Goal: Task Accomplishment & Management: Manage account settings

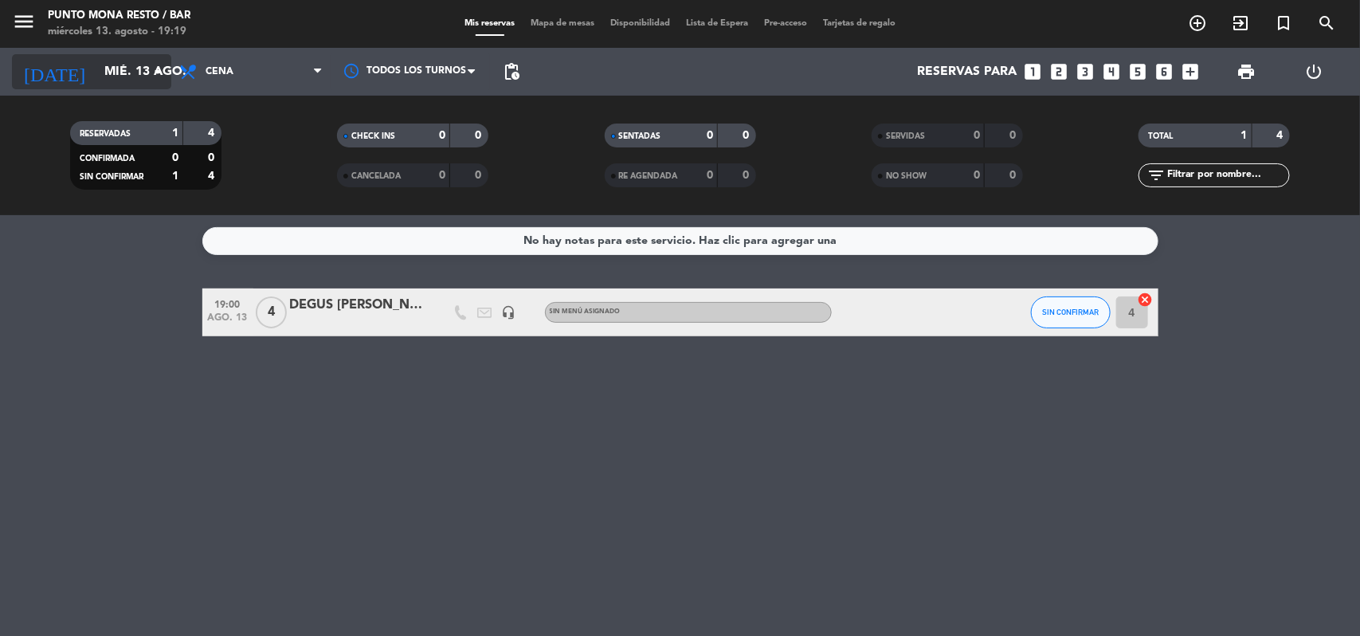
click at [164, 64] on icon "arrow_drop_down" at bounding box center [157, 71] width 19 height 19
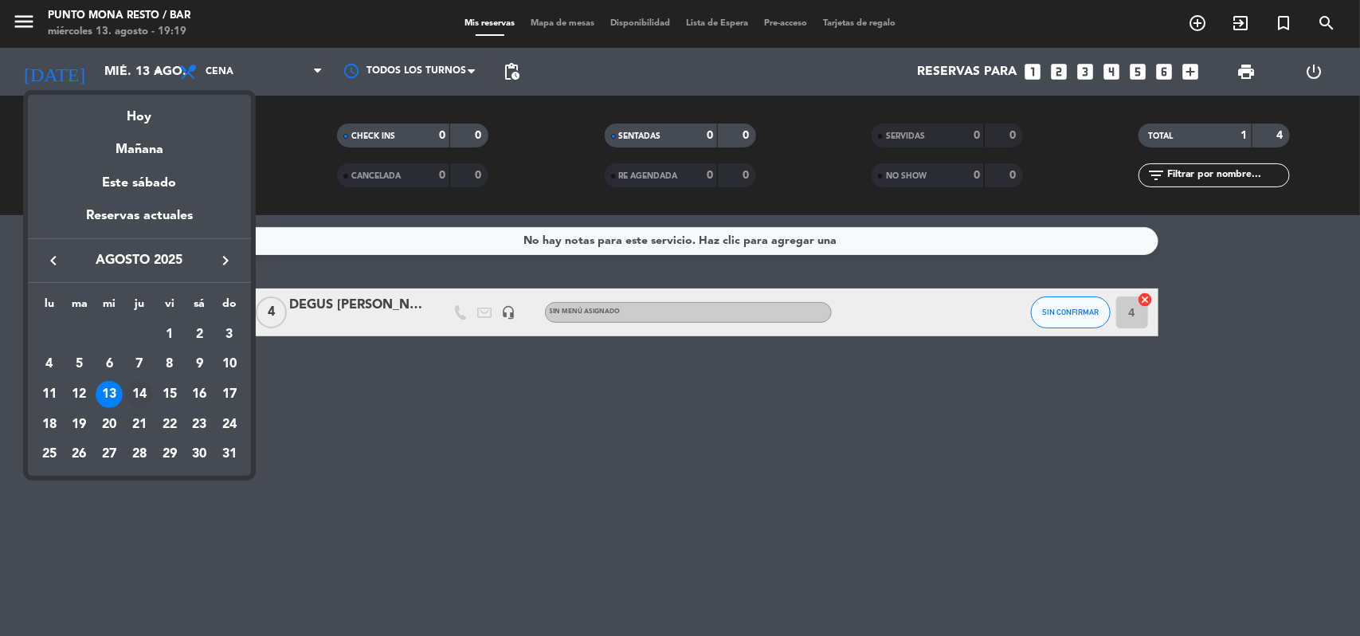
click at [132, 400] on div "14" at bounding box center [139, 394] width 27 height 27
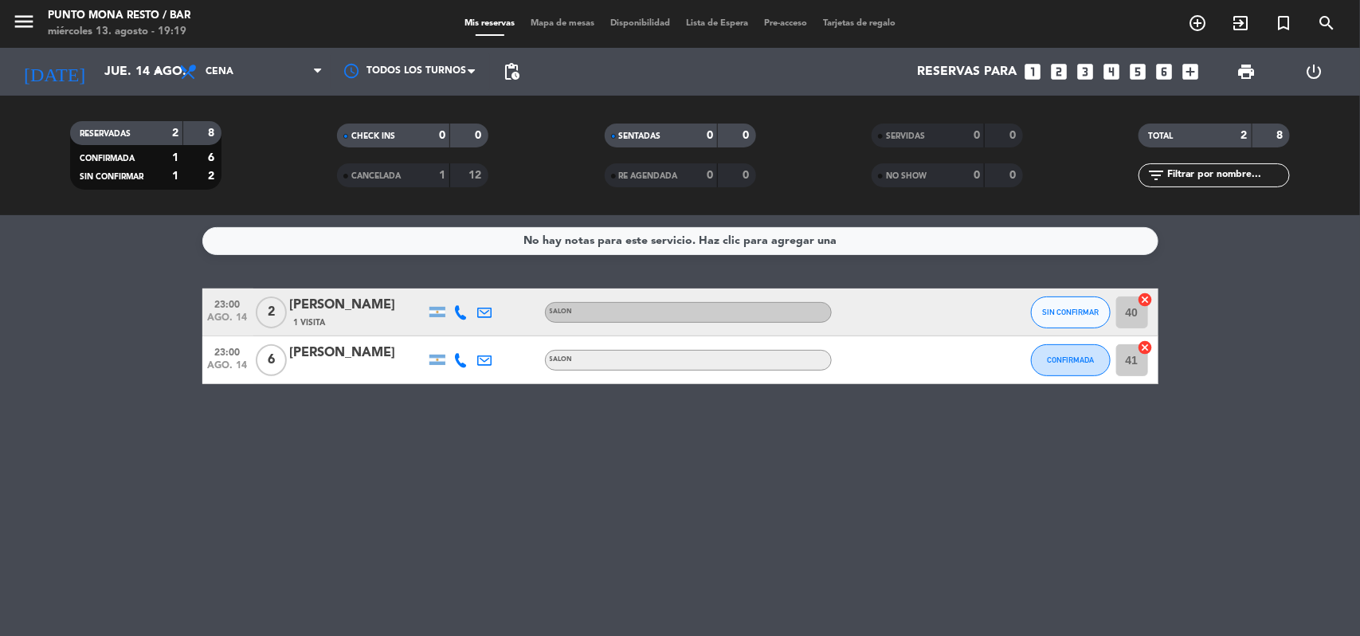
drag, startPoint x: 1311, startPoint y: 530, endPoint x: 104, endPoint y: 319, distance: 1225.7
click at [104, 319] on div "No hay notas para este servicio. Haz clic para agregar una 23:00 [DATE] 2 [PERS…" at bounding box center [680, 425] width 1360 height 421
drag, startPoint x: 90, startPoint y: 316, endPoint x: 112, endPoint y: 296, distance: 29.3
click at [104, 308] on bookings-row "23:00 [DATE] 2 [PERSON_NAME] 1 Visita SALON SIN CONFIRMAR 40 cancel 23:00 [DATE…" at bounding box center [680, 336] width 1360 height 96
click at [160, 72] on icon "arrow_drop_down" at bounding box center [157, 71] width 19 height 19
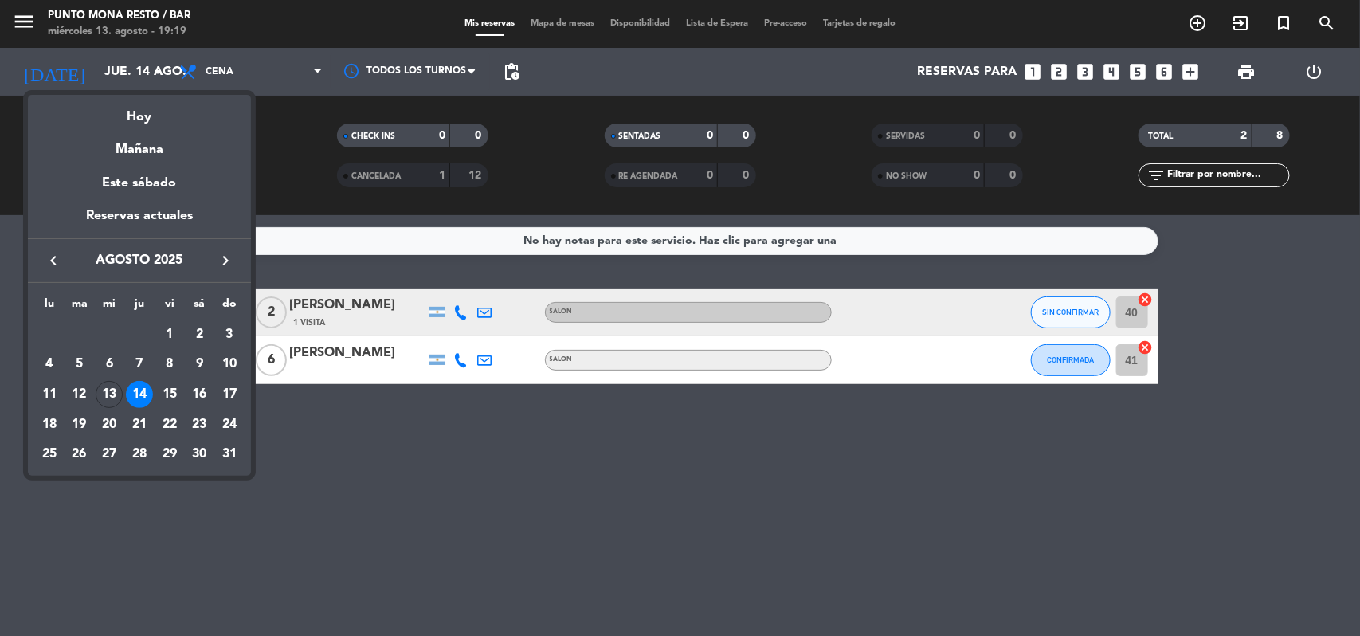
click at [168, 391] on div "15" at bounding box center [169, 394] width 27 height 27
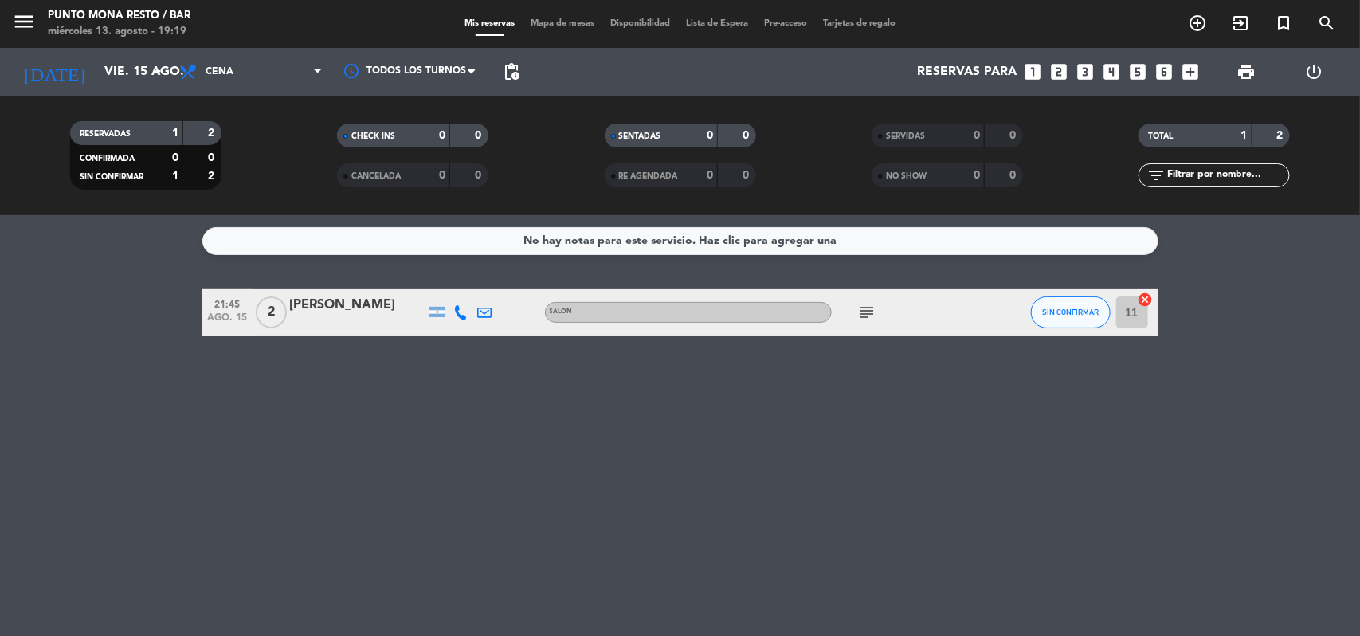
drag, startPoint x: 797, startPoint y: 389, endPoint x: 0, endPoint y: 275, distance: 805.1
click at [0, 275] on div "No hay notas para este servicio. Haz clic para agregar una 21:45 [DATE] 2 [PERS…" at bounding box center [680, 425] width 1360 height 421
click at [36, 308] on bookings-row "21:45 [DATE] 2 [PERSON_NAME] SALON subject SIN CONFIRMAR 11 cancel" at bounding box center [680, 312] width 1360 height 48
drag, startPoint x: 74, startPoint y: 287, endPoint x: 994, endPoint y: 576, distance: 964.1
click at [994, 576] on div "No hay notas para este servicio. Haz clic para agregar una 21:45 [DATE] 2 [PERS…" at bounding box center [680, 425] width 1360 height 421
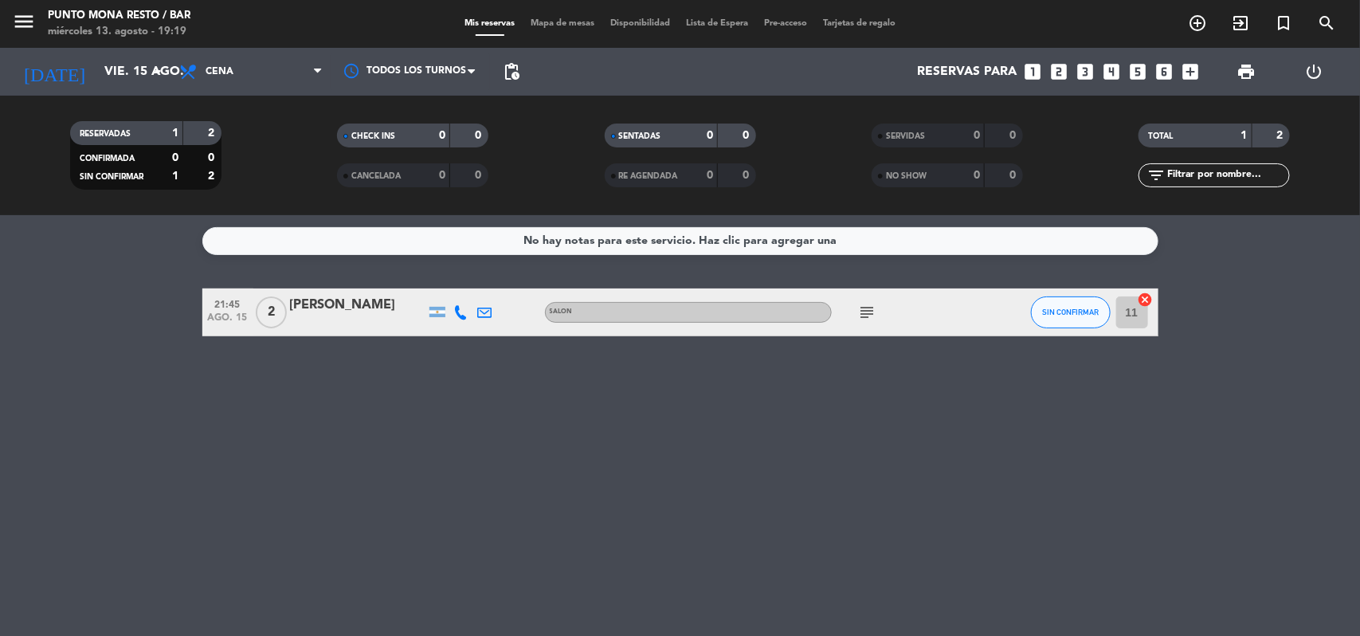
click at [1007, 548] on div "No hay notas para este servicio. Haz clic para agregar una 21:45 [DATE] 2 [PERS…" at bounding box center [680, 425] width 1360 height 421
click at [120, 61] on input "vie. 15 ago." at bounding box center [180, 72] width 168 height 31
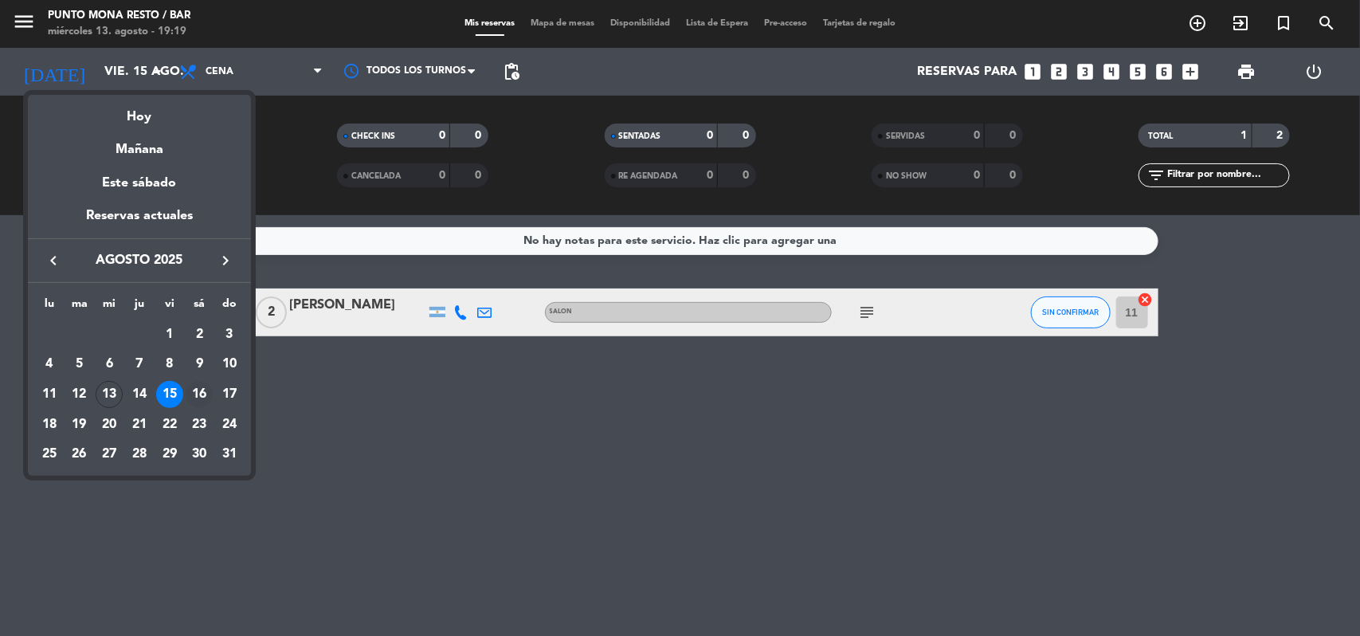
click at [207, 393] on div "16" at bounding box center [199, 394] width 27 height 27
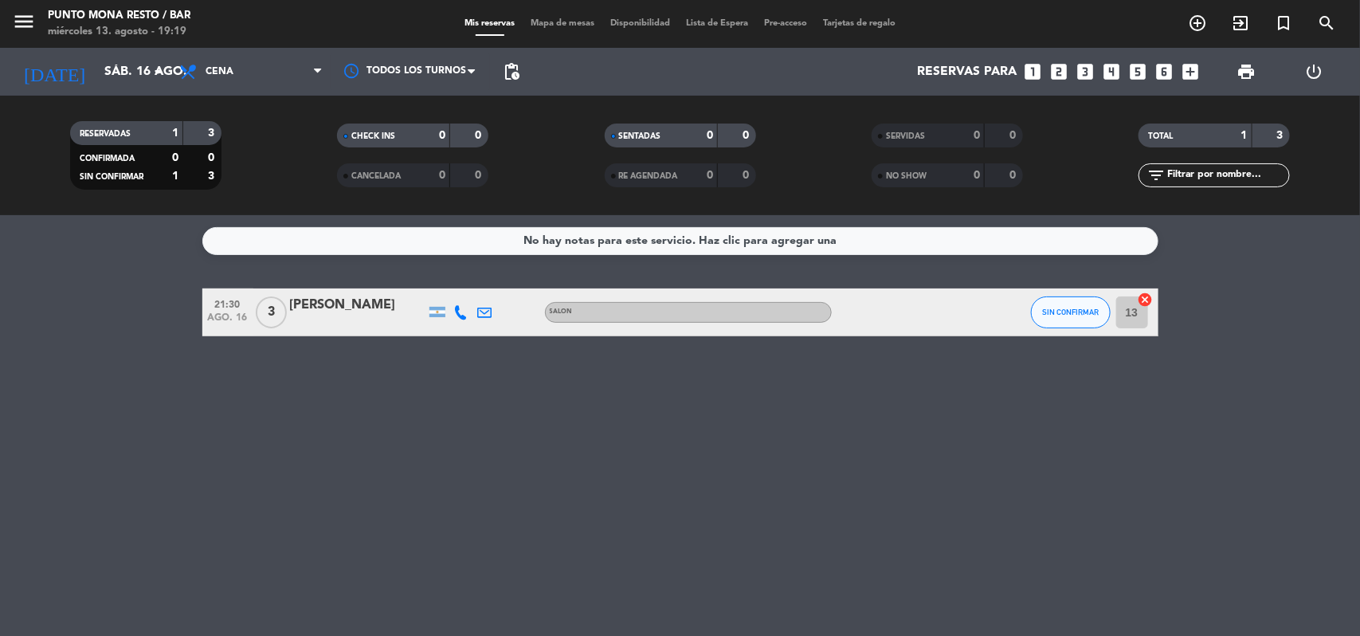
drag, startPoint x: 144, startPoint y: 265, endPoint x: 450, endPoint y: 481, distance: 374.6
click at [450, 481] on div "No hay notas para este servicio. Haz clic para agregar una 21:30 [DATE] 3 [PERS…" at bounding box center [680, 425] width 1360 height 421
click at [421, 445] on div "No hay notas para este servicio. Haz clic para agregar una 21:30 [DATE] 3 [PERS…" at bounding box center [680, 425] width 1360 height 421
click at [129, 65] on input "sáb. 16 ago." at bounding box center [180, 72] width 168 height 31
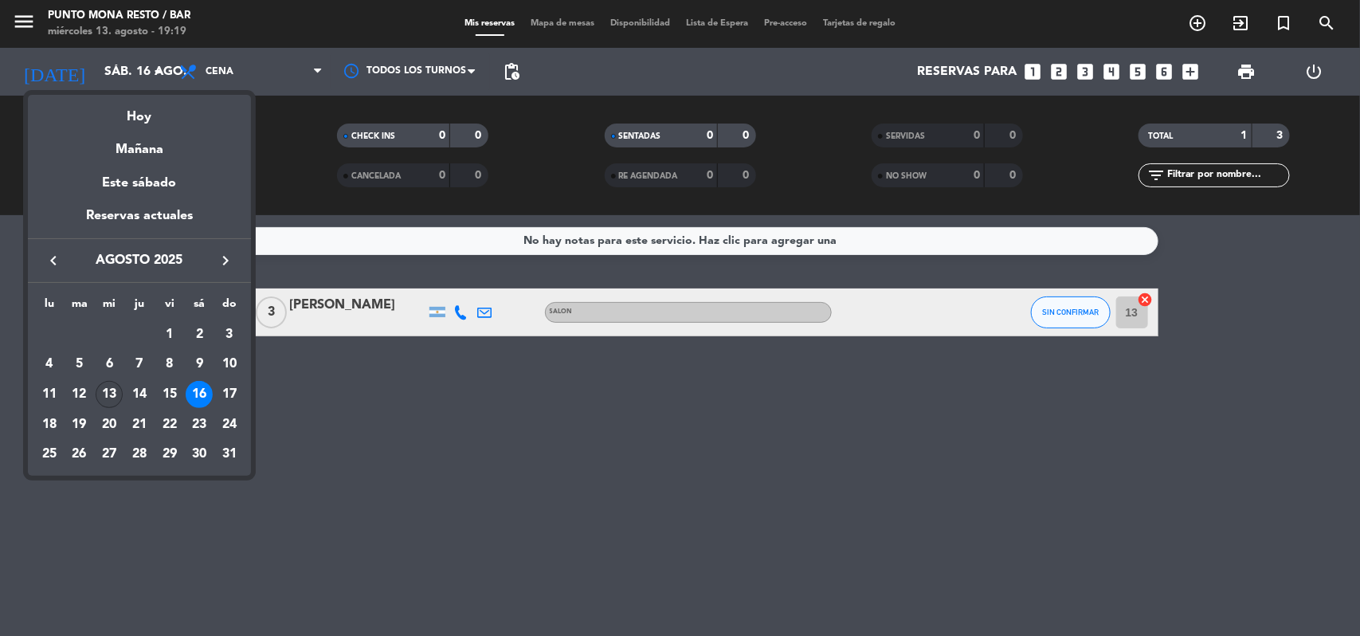
click at [109, 387] on div "13" at bounding box center [109, 394] width 27 height 27
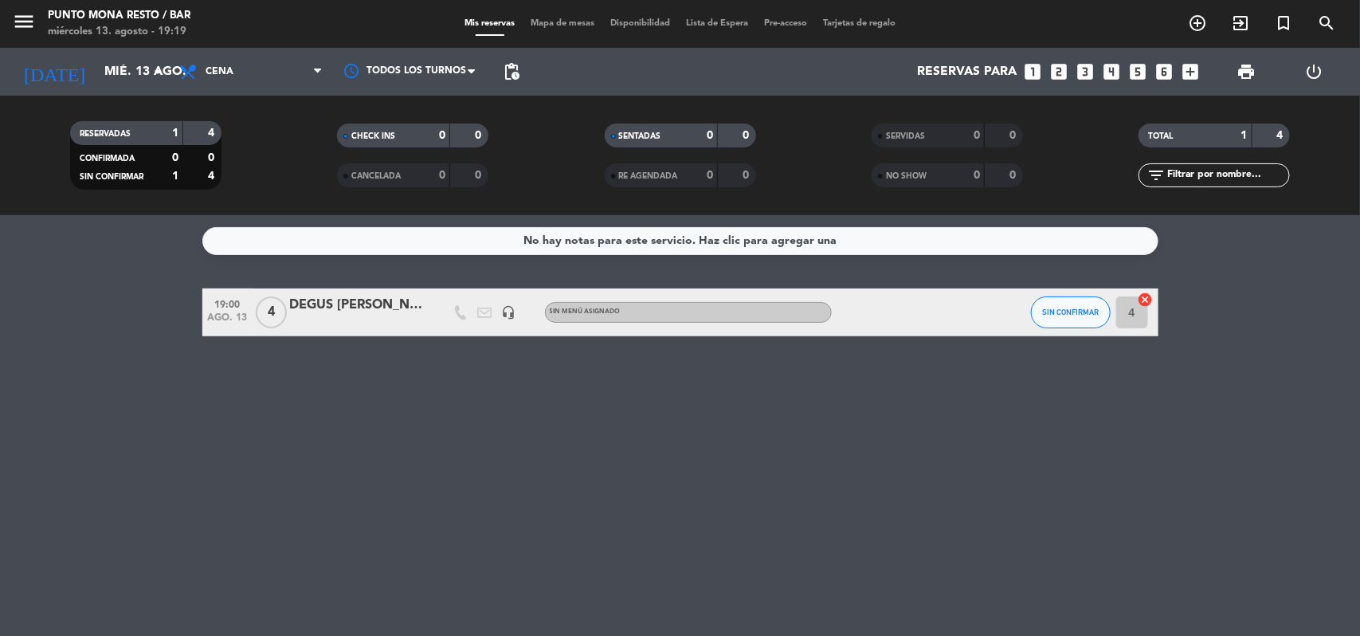
click at [113, 387] on div "No hay notas para este servicio. Haz clic para agregar una 19:00 [DATE] 4 DEGUS…" at bounding box center [680, 425] width 1360 height 421
drag, startPoint x: 948, startPoint y: 624, endPoint x: 871, endPoint y: 570, distance: 94.4
click at [871, 570] on div "No hay notas para este servicio. Haz clic para agregar una 19:00 [DATE] 4 DEGUS…" at bounding box center [680, 425] width 1360 height 421
click at [909, 550] on div "No hay notas para este servicio. Haz clic para agregar una 19:00 [DATE] 4 DEGUS…" at bounding box center [680, 425] width 1360 height 421
click at [1049, 309] on span "SIN CONFIRMAR" at bounding box center [1070, 312] width 57 height 9
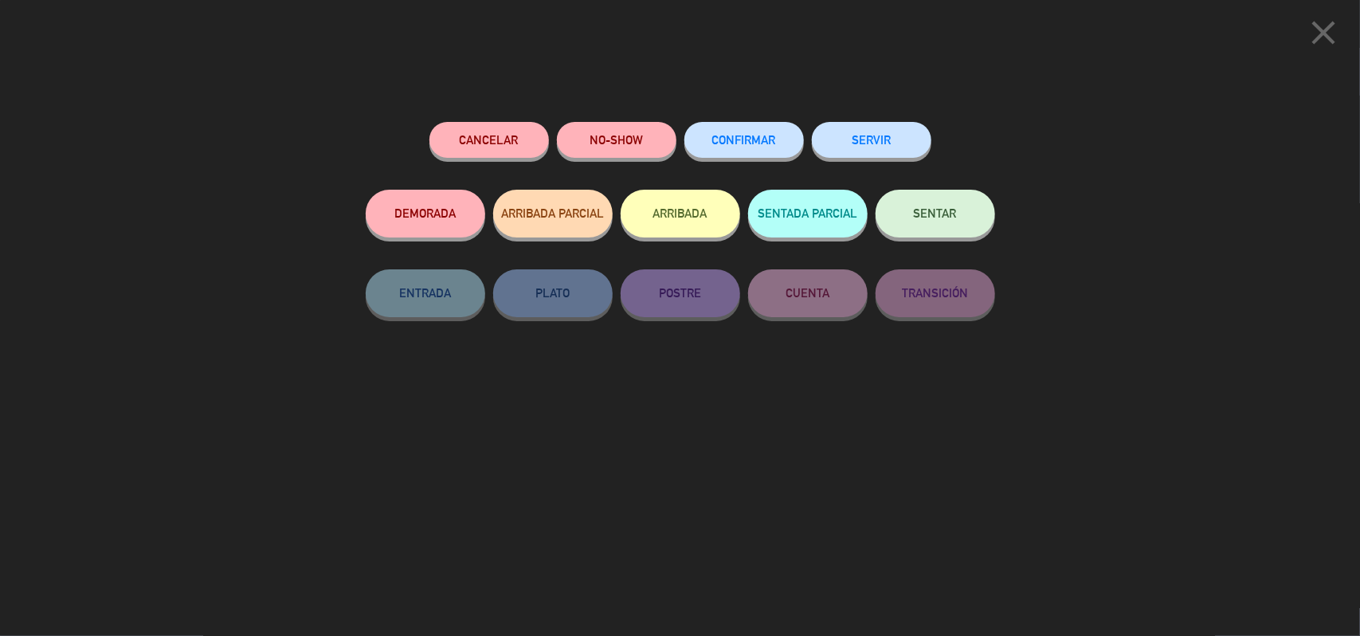
click at [783, 137] on button "CONFIRMAR" at bounding box center [745, 140] width 120 height 36
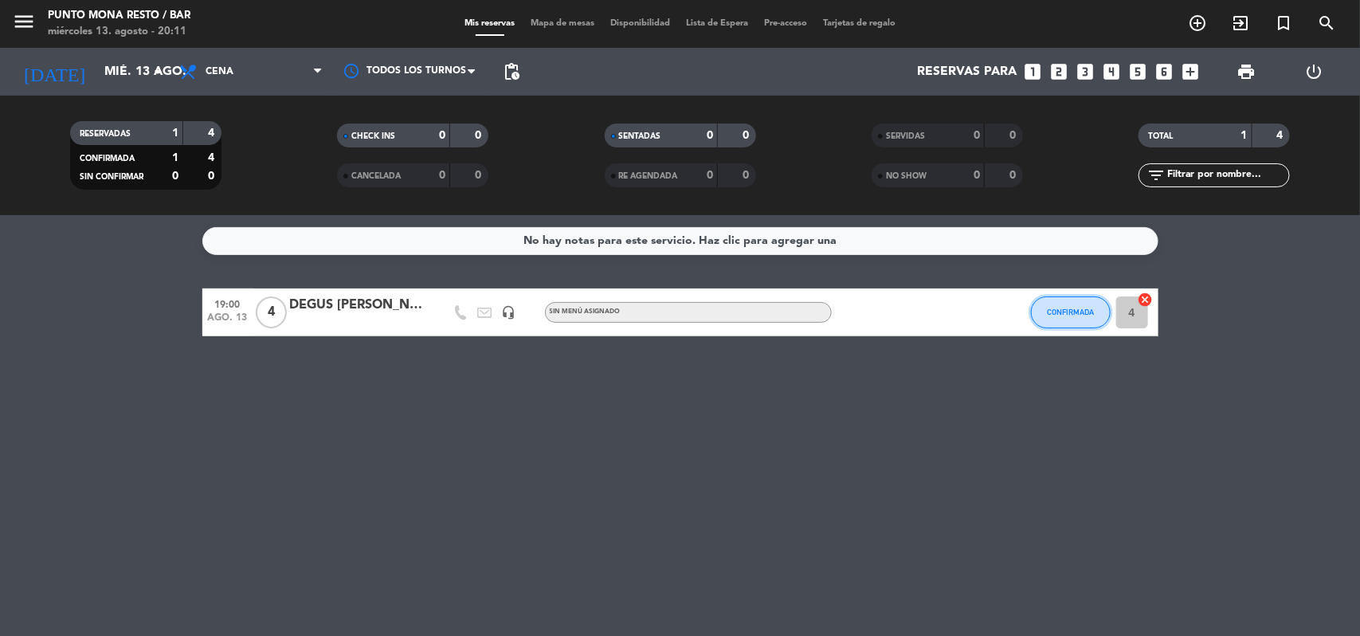
click at [1097, 308] on button "CONFIRMADA" at bounding box center [1071, 312] width 80 height 32
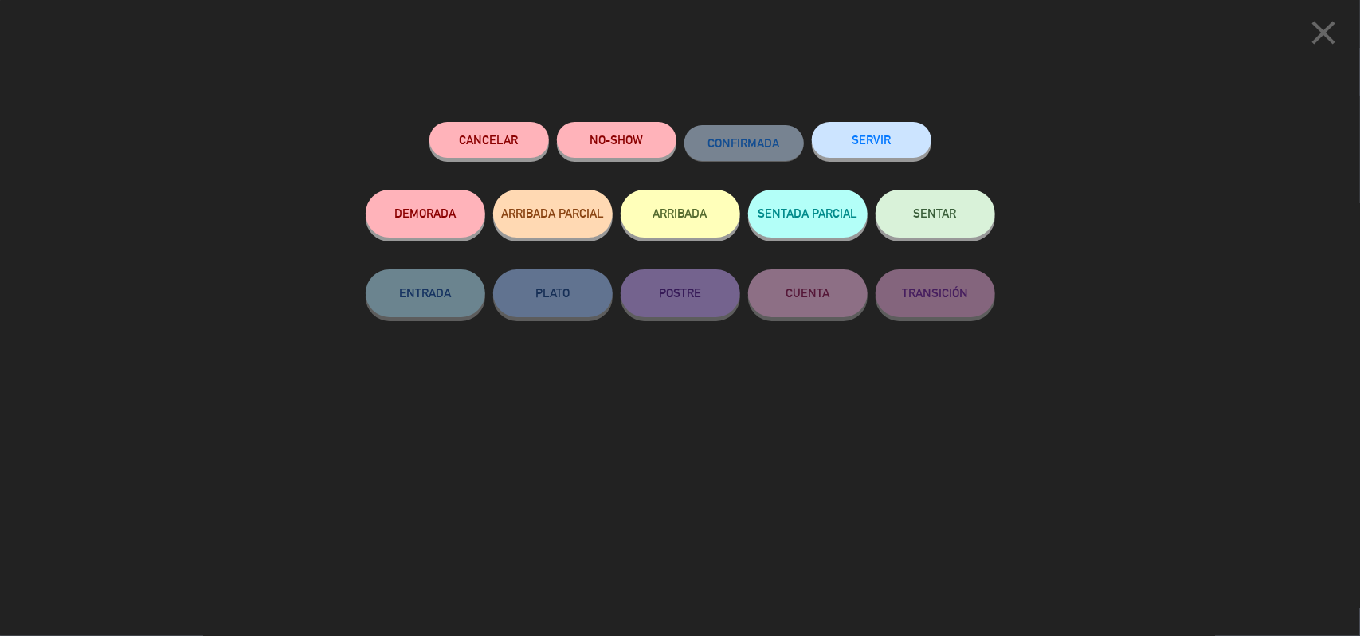
click at [1332, 33] on icon "close" at bounding box center [1324, 33] width 40 height 40
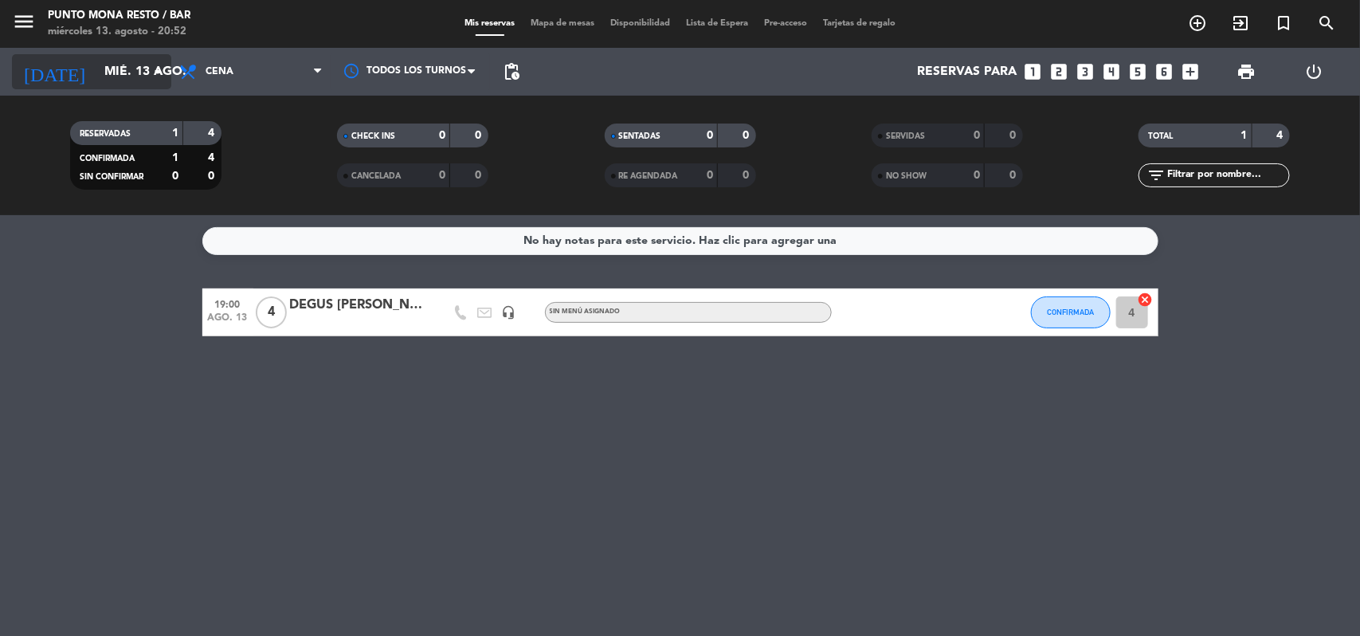
click at [110, 70] on input "mié. 13 ago." at bounding box center [180, 72] width 168 height 31
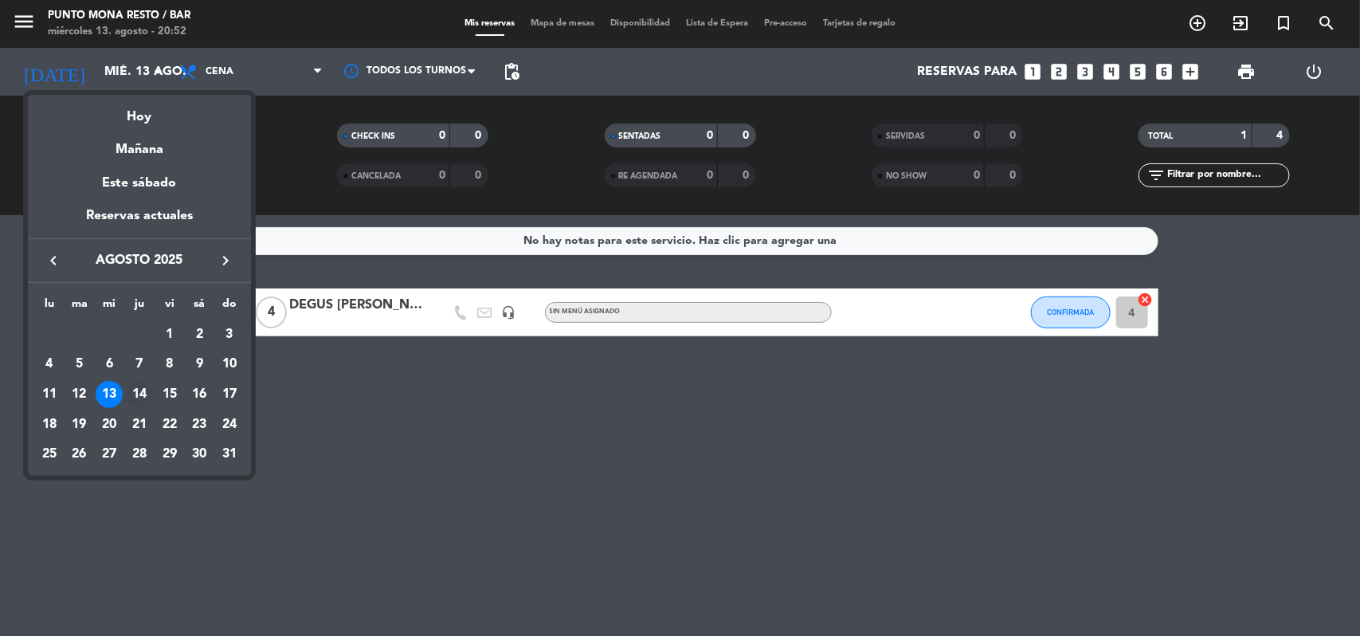
click at [140, 383] on div "14" at bounding box center [139, 394] width 27 height 27
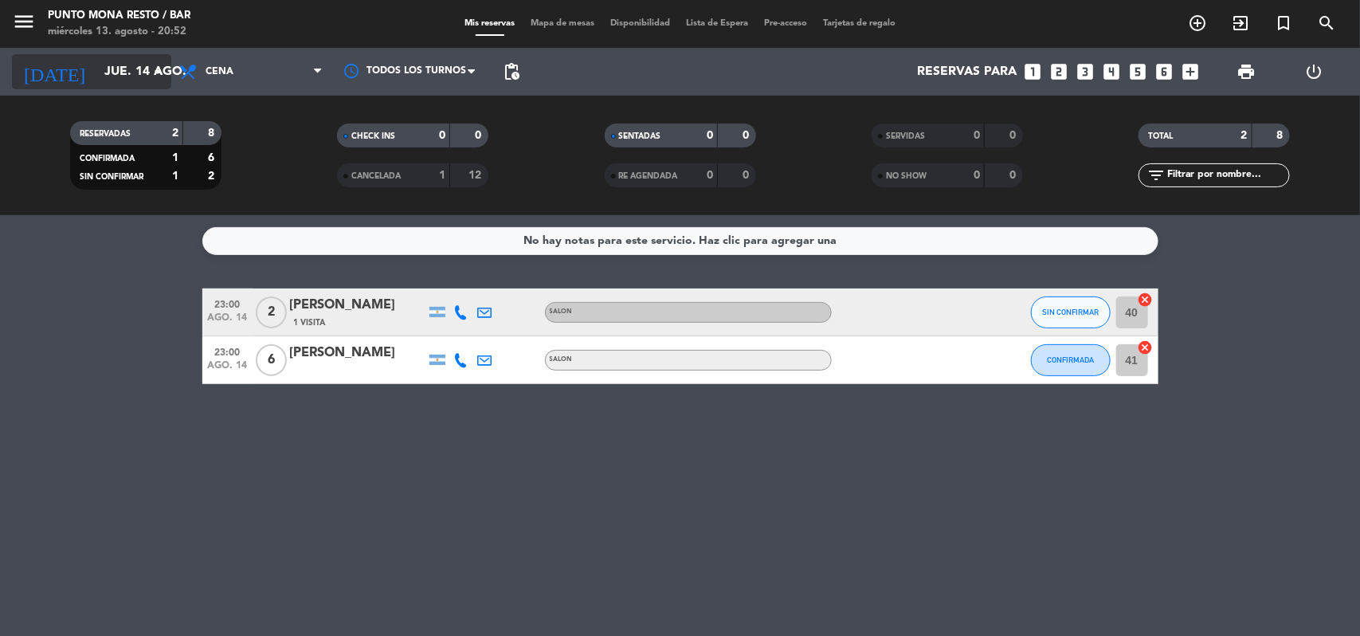
click at [96, 69] on input "jue. 14 ago." at bounding box center [180, 72] width 168 height 31
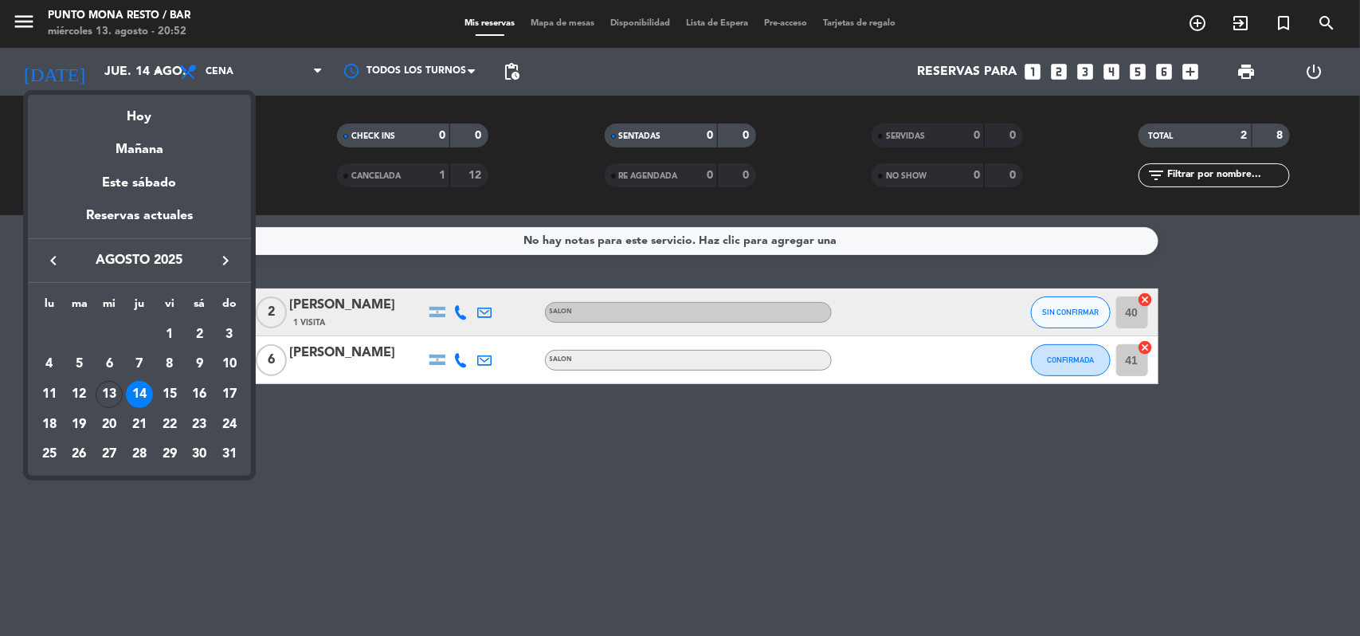
click at [170, 394] on div "15" at bounding box center [169, 394] width 27 height 27
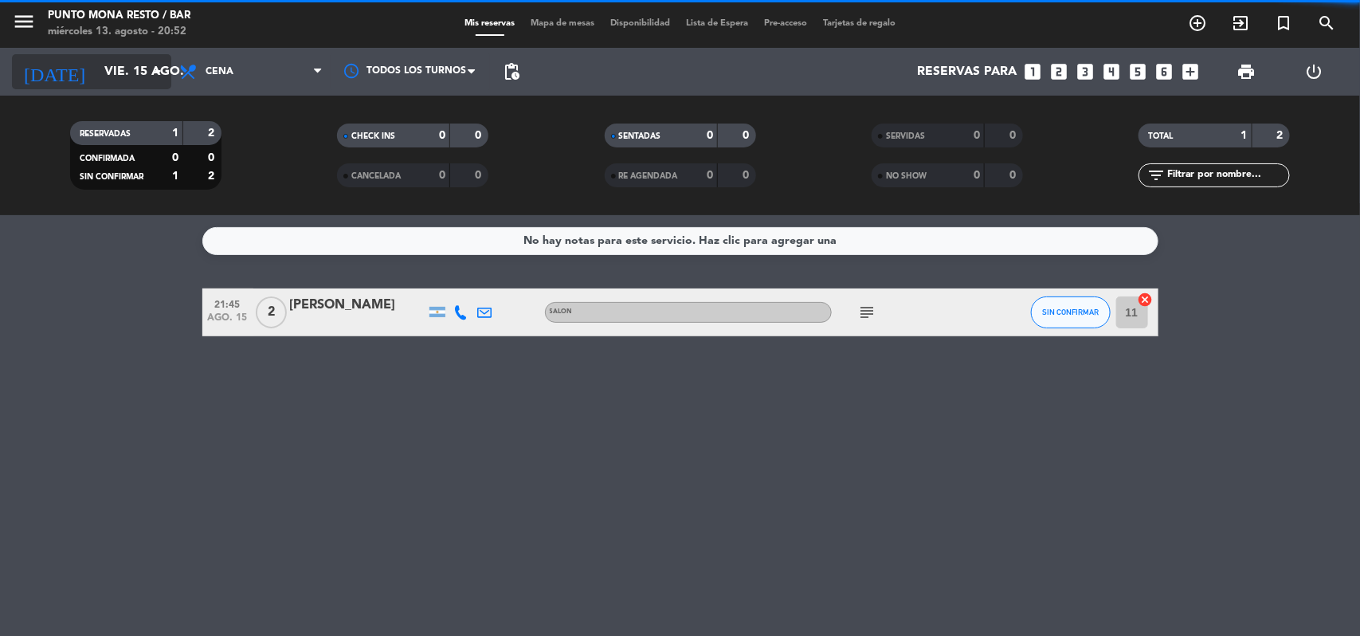
click at [100, 88] on div "[DATE] [DATE] arrow_drop_down" at bounding box center [91, 71] width 159 height 35
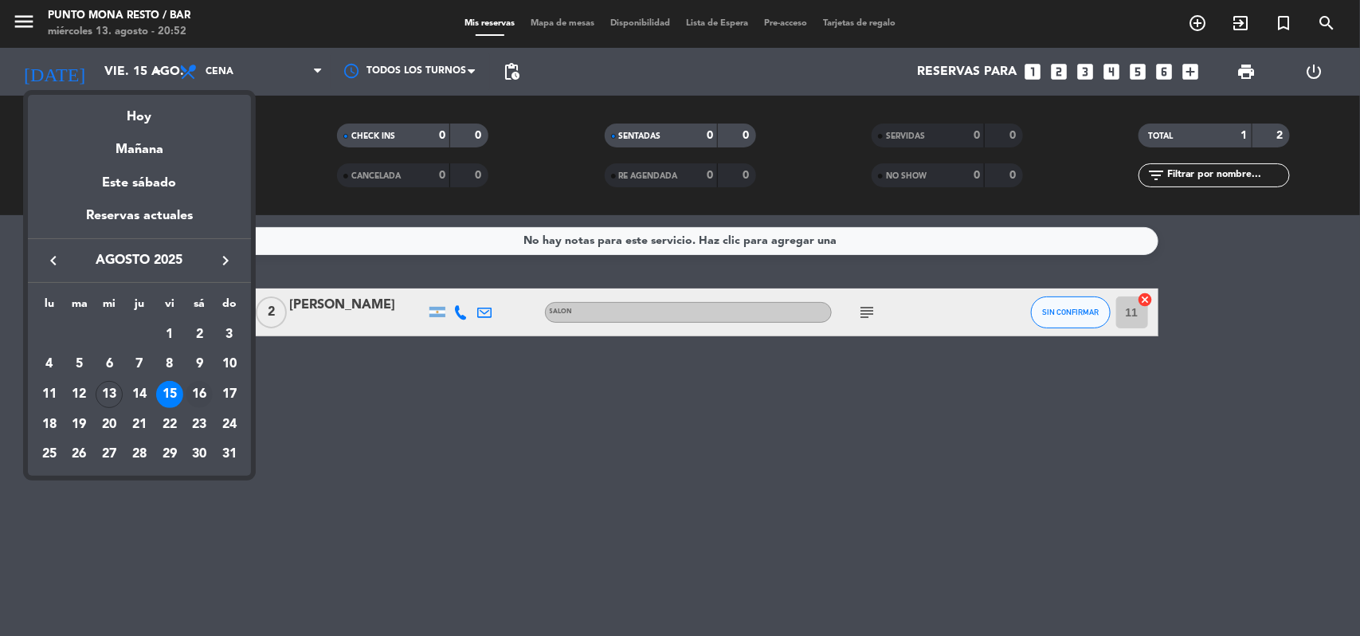
click at [198, 395] on div "16" at bounding box center [199, 394] width 27 height 27
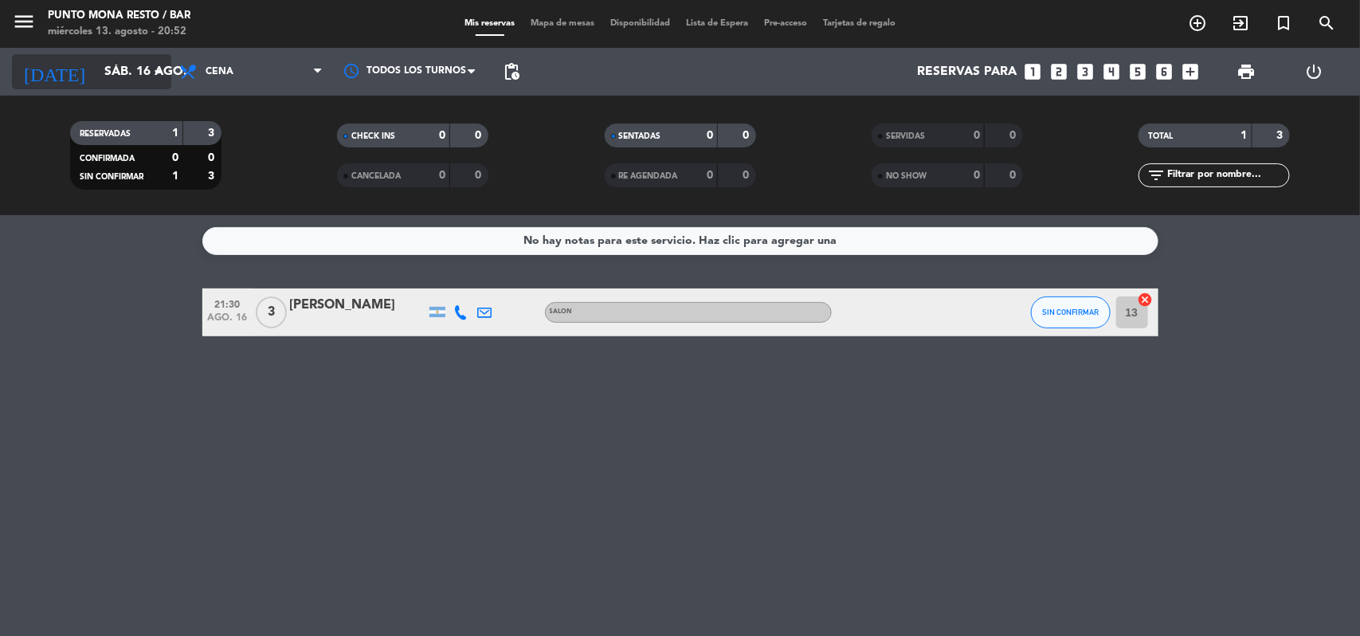
click at [118, 81] on input "sáb. 16 ago." at bounding box center [180, 72] width 168 height 31
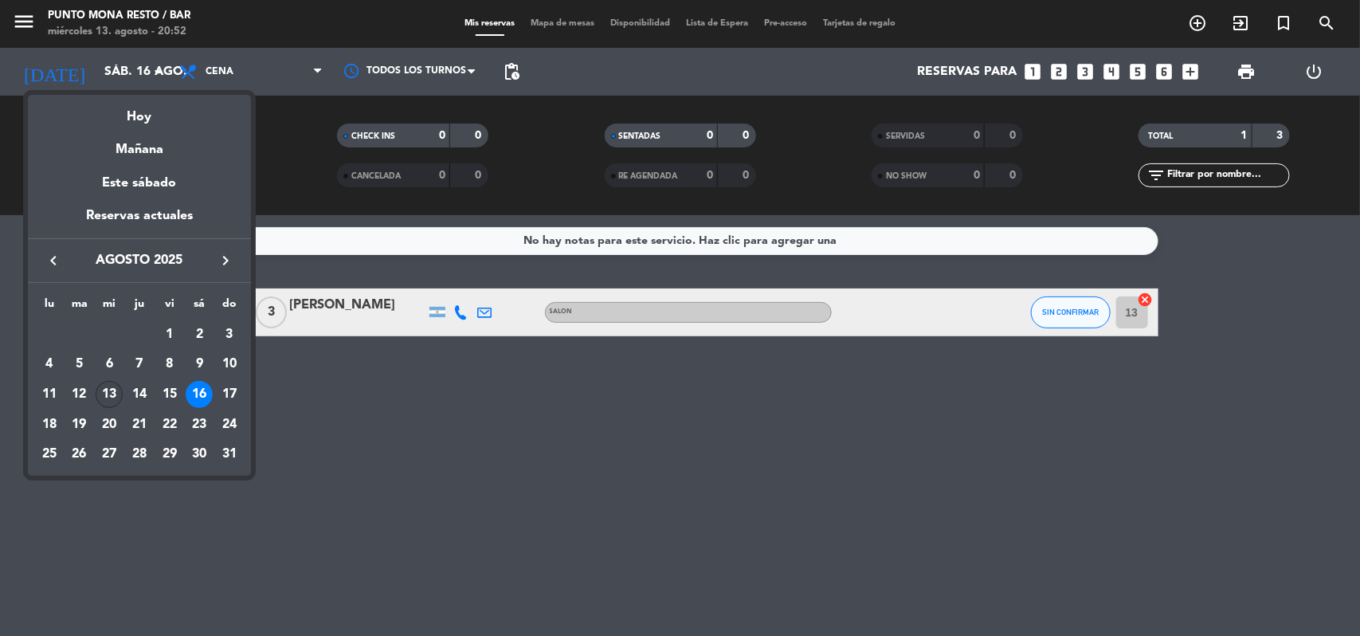
click at [109, 391] on div "13" at bounding box center [109, 394] width 27 height 27
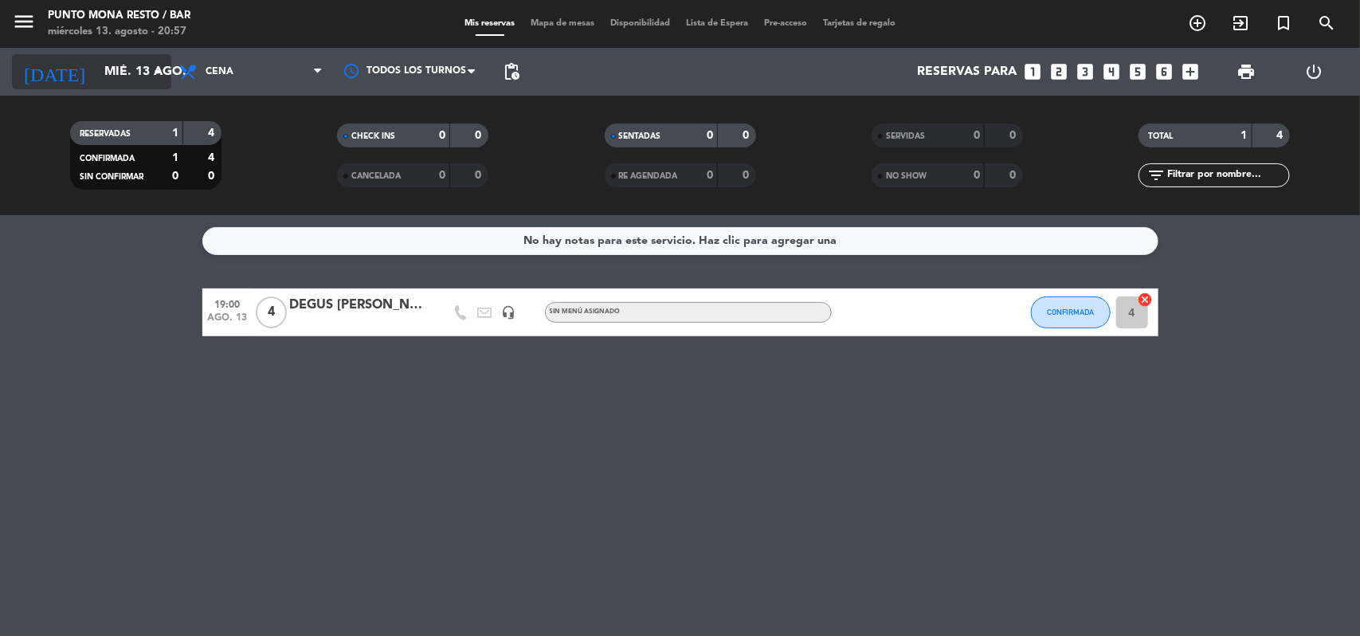
click at [148, 76] on icon "arrow_drop_down" at bounding box center [157, 71] width 19 height 19
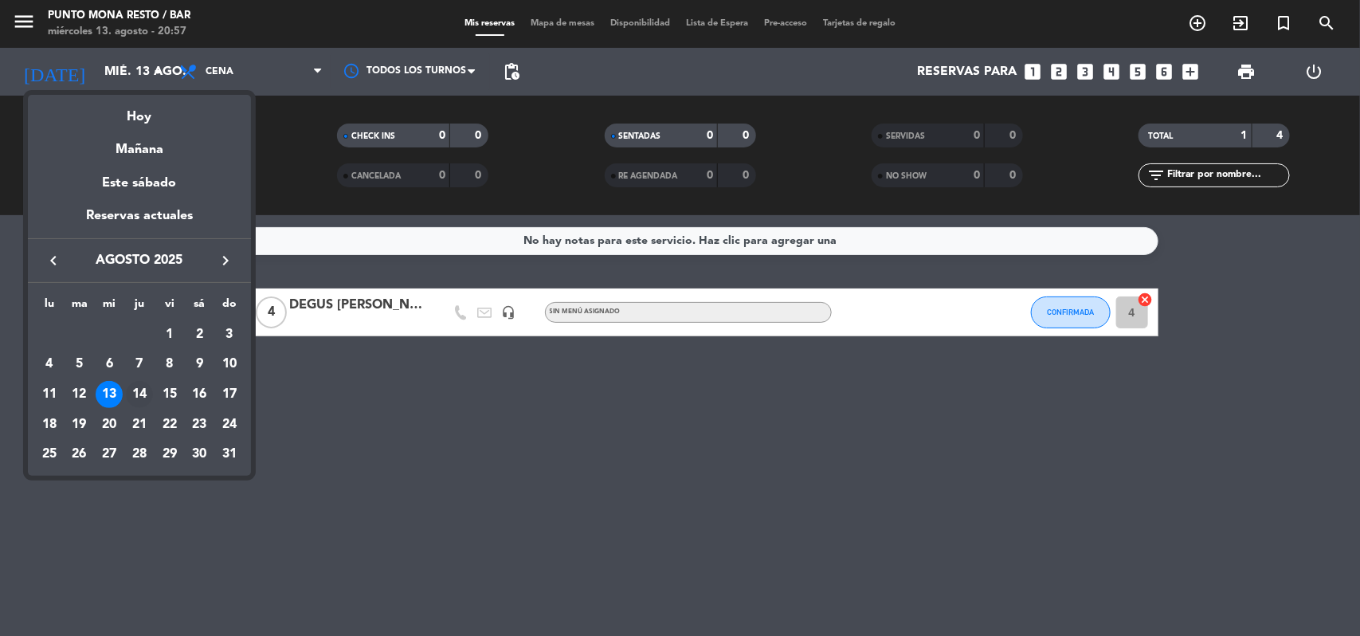
click at [131, 391] on div "14" at bounding box center [139, 394] width 27 height 27
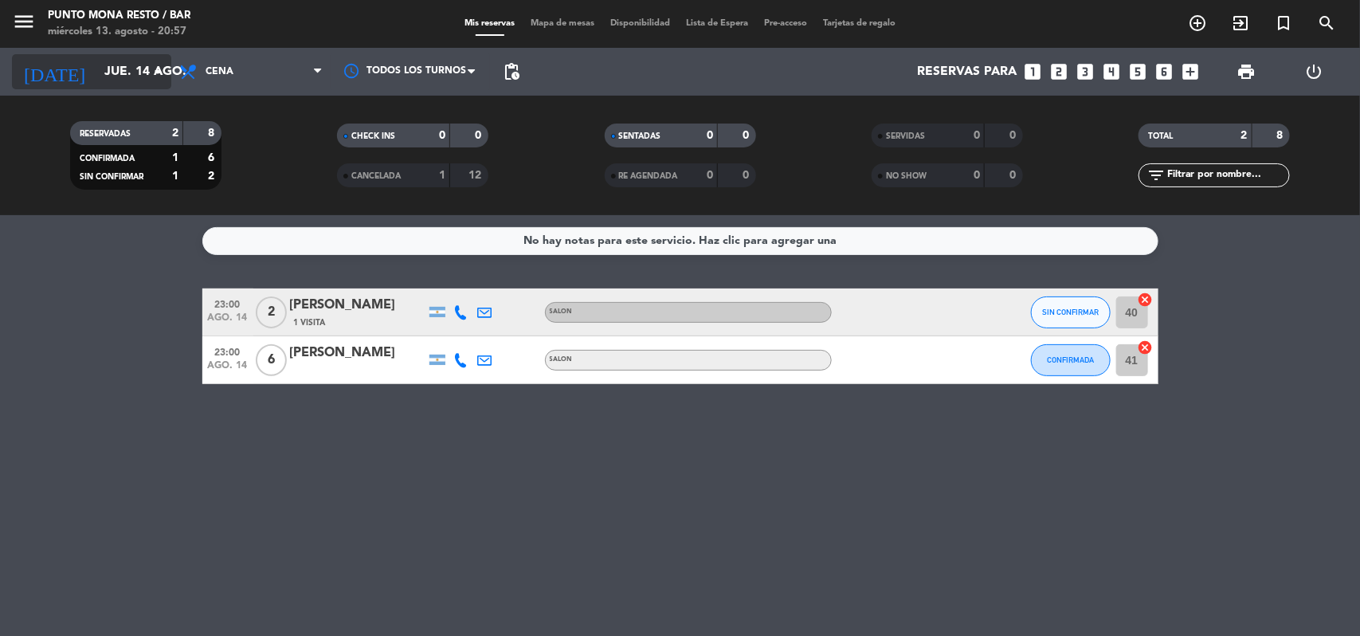
click at [145, 64] on input "jue. 14 ago." at bounding box center [180, 72] width 168 height 31
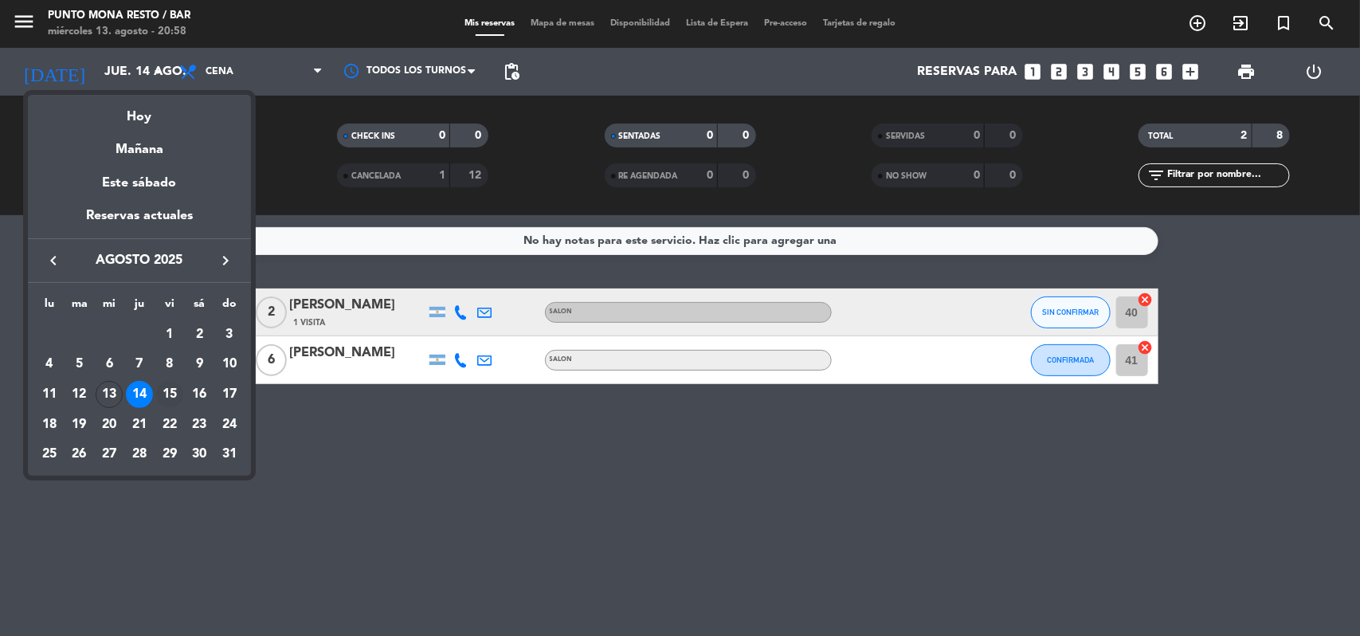
click at [170, 387] on div "15" at bounding box center [169, 394] width 27 height 27
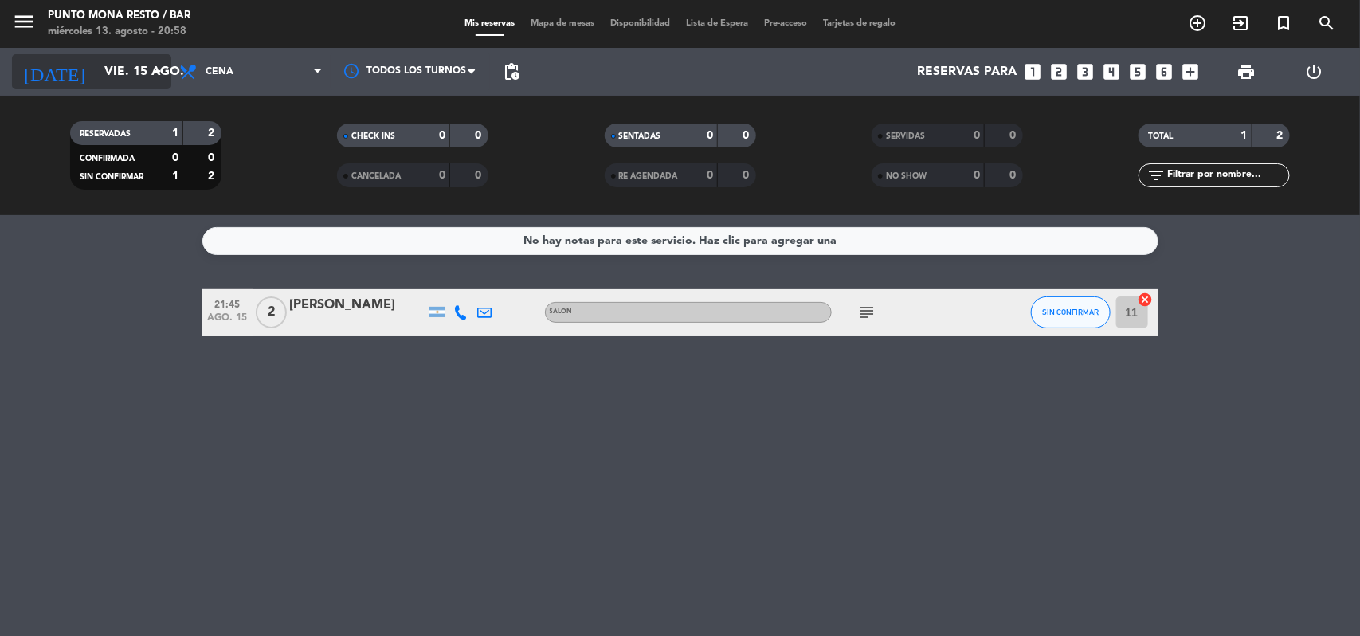
click at [139, 62] on input "vie. 15 ago." at bounding box center [180, 72] width 168 height 31
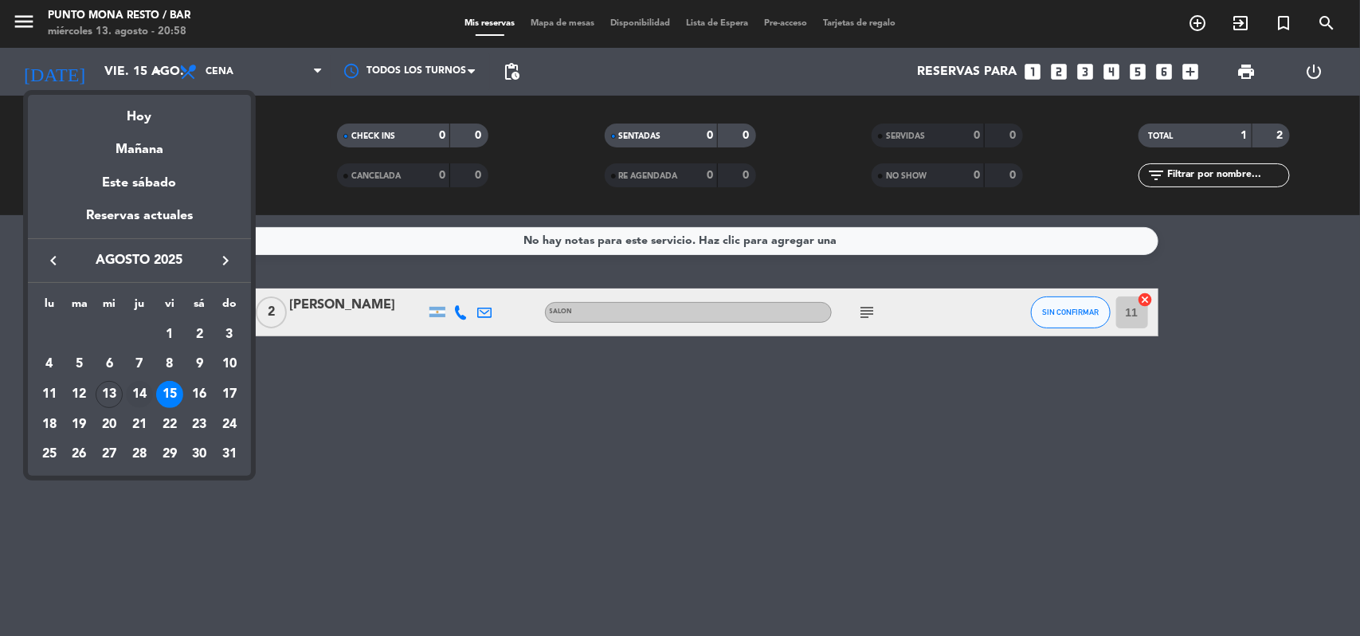
click at [136, 393] on div "14" at bounding box center [139, 394] width 27 height 27
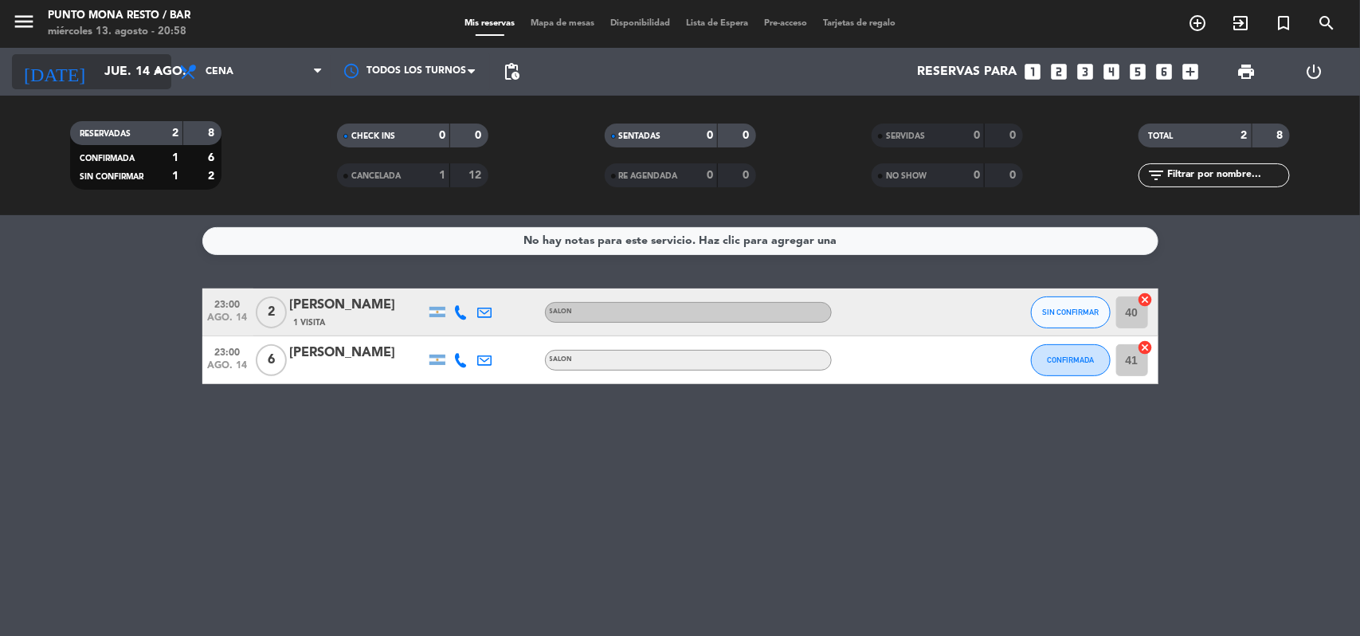
click at [163, 78] on icon "arrow_drop_down" at bounding box center [157, 71] width 19 height 19
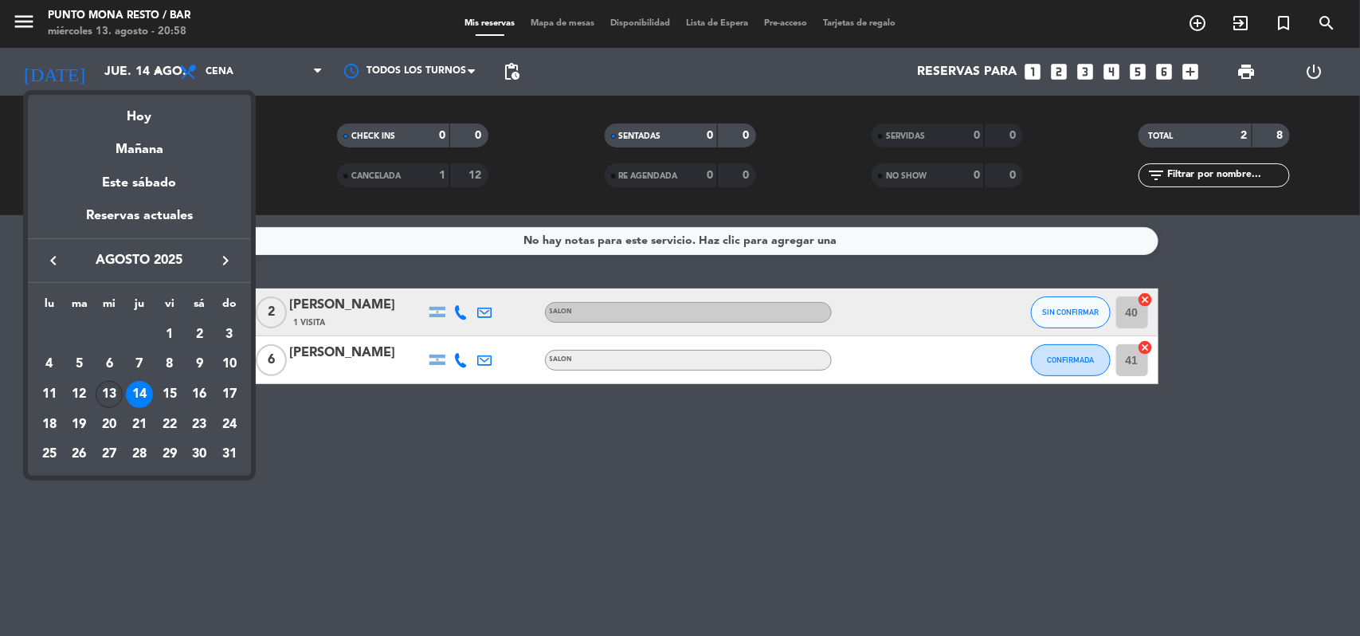
click at [108, 391] on div "13" at bounding box center [109, 394] width 27 height 27
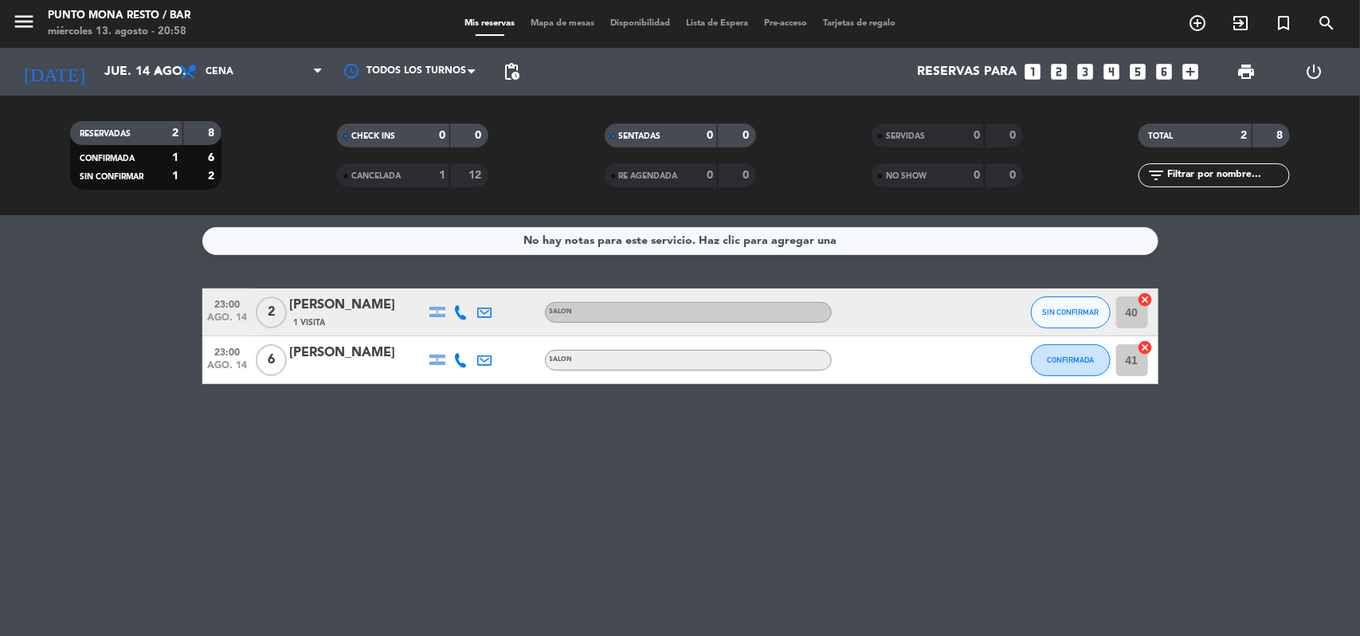
type input "mié. 13 ago."
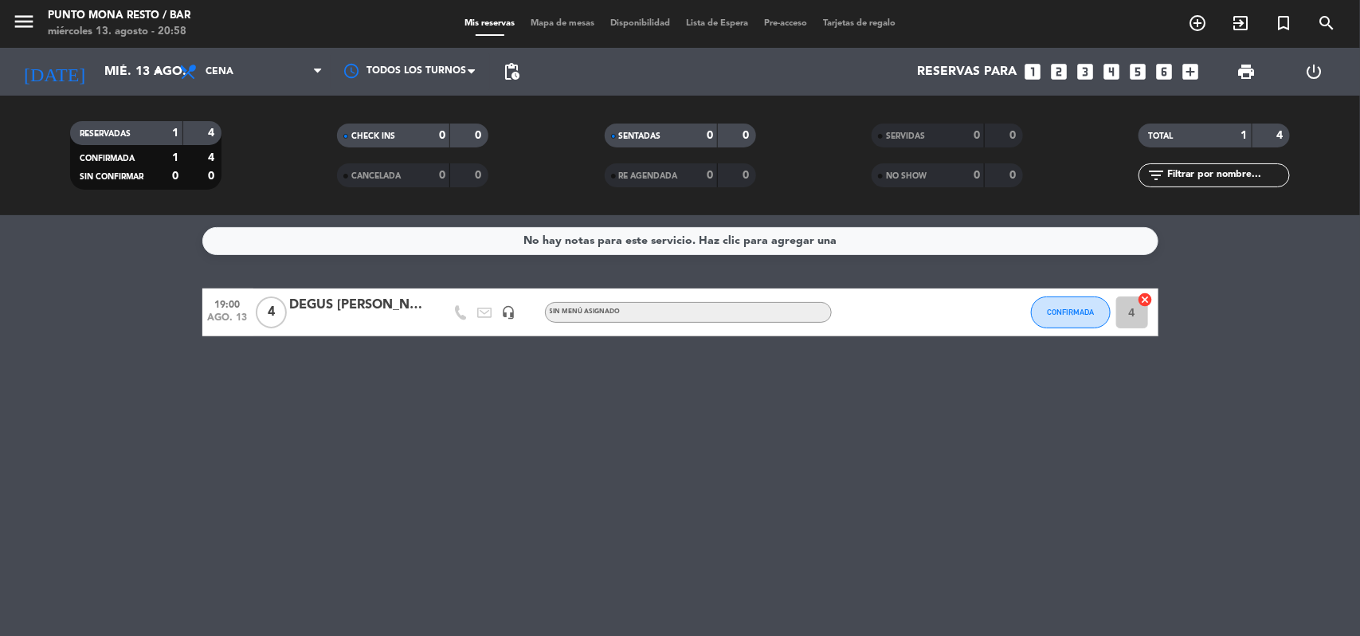
click at [410, 304] on div "DEGUS [PERSON_NAME]" at bounding box center [357, 305] width 135 height 21
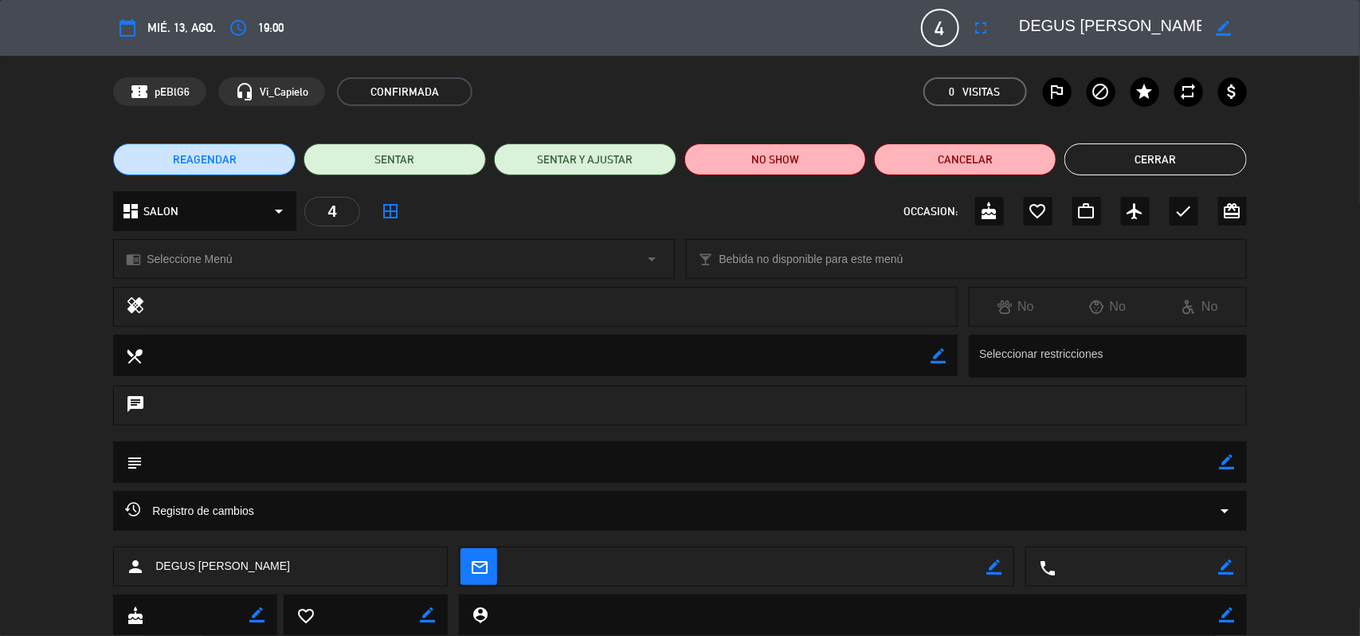
click at [1150, 155] on button "Cerrar" at bounding box center [1156, 159] width 183 height 32
